Goal: Task Accomplishment & Management: Use online tool/utility

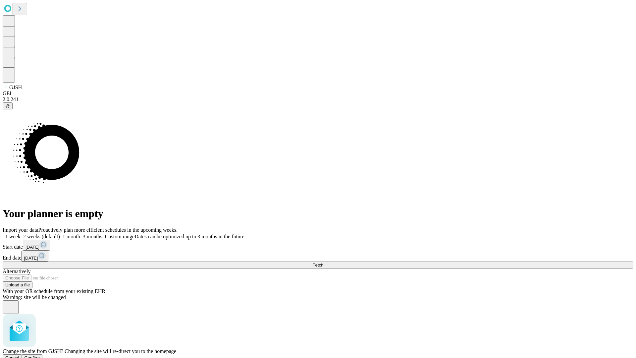
click at [40, 355] on span "Confirm" at bounding box center [33, 357] width 16 height 5
click at [60, 234] on label "2 weeks (default)" at bounding box center [40, 237] width 39 height 6
click at [323, 262] on span "Fetch" at bounding box center [318, 264] width 11 height 5
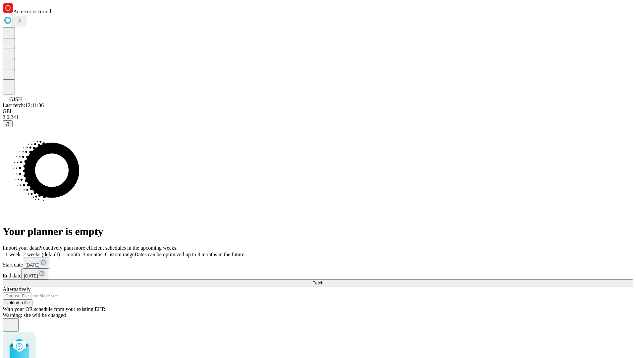
click at [60, 252] on label "2 weeks (default)" at bounding box center [40, 255] width 39 height 6
click at [323, 280] on span "Fetch" at bounding box center [318, 282] width 11 height 5
click at [60, 252] on label "2 weeks (default)" at bounding box center [40, 255] width 39 height 6
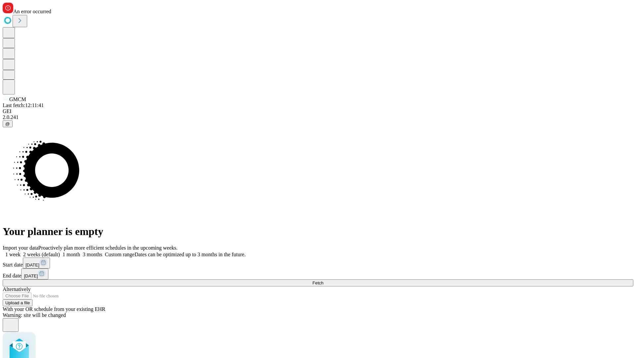
click at [323, 280] on span "Fetch" at bounding box center [318, 282] width 11 height 5
click at [60, 252] on label "2 weeks (default)" at bounding box center [40, 255] width 39 height 6
click at [323, 280] on span "Fetch" at bounding box center [318, 282] width 11 height 5
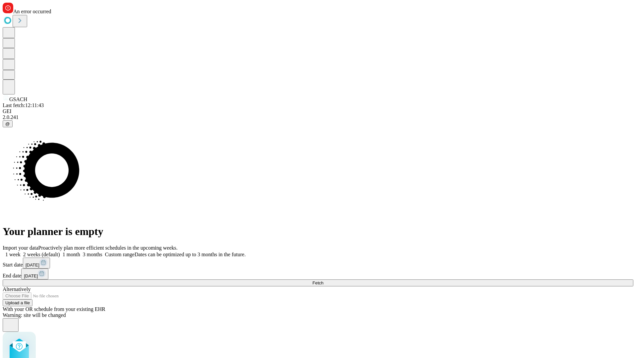
click at [60, 252] on label "2 weeks (default)" at bounding box center [40, 255] width 39 height 6
click at [323, 280] on span "Fetch" at bounding box center [318, 282] width 11 height 5
click at [60, 252] on label "2 weeks (default)" at bounding box center [40, 255] width 39 height 6
click at [323, 280] on span "Fetch" at bounding box center [318, 282] width 11 height 5
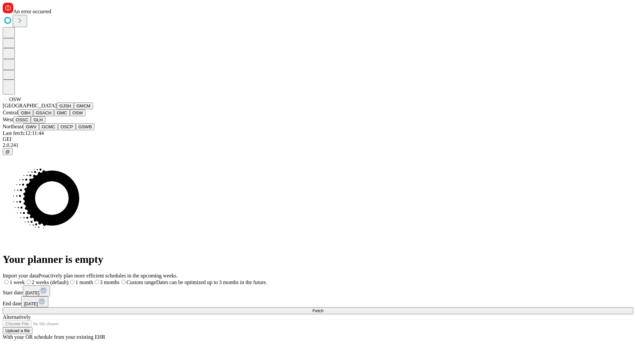
click at [31, 123] on button "OSSC" at bounding box center [22, 119] width 18 height 7
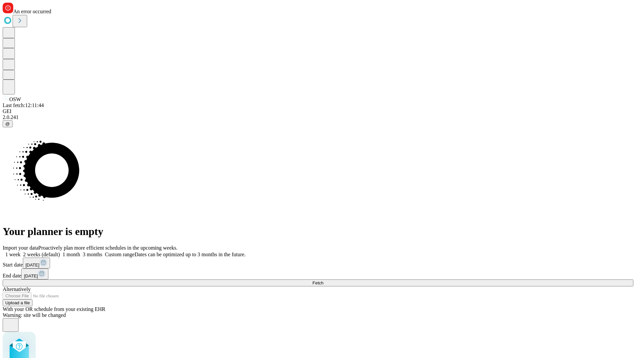
click at [60, 252] on label "2 weeks (default)" at bounding box center [40, 255] width 39 height 6
click at [323, 280] on span "Fetch" at bounding box center [318, 282] width 11 height 5
click at [60, 252] on label "2 weeks (default)" at bounding box center [40, 255] width 39 height 6
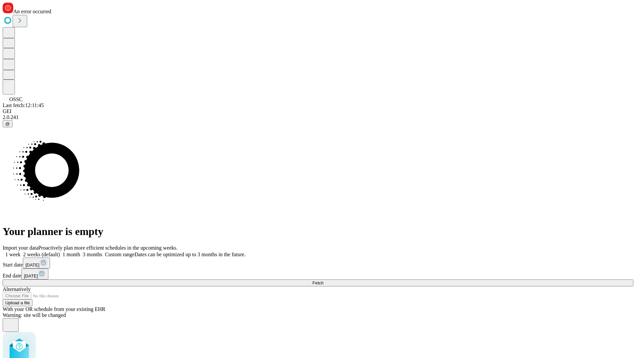
click at [323, 280] on span "Fetch" at bounding box center [318, 282] width 11 height 5
click at [60, 252] on label "2 weeks (default)" at bounding box center [40, 255] width 39 height 6
click at [323, 280] on span "Fetch" at bounding box center [318, 282] width 11 height 5
